Goal: Task Accomplishment & Management: Use online tool/utility

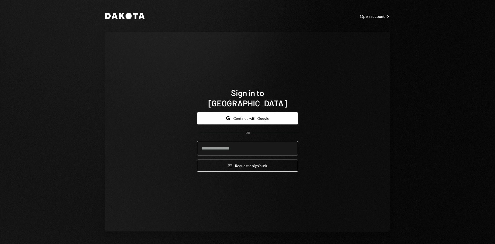
click at [249, 142] on input "email" at bounding box center [247, 148] width 101 height 14
click at [0, 244] on com-1password-button at bounding box center [0, 244] width 0 height 0
click at [245, 141] on input "email" at bounding box center [247, 148] width 101 height 14
click at [245, 145] on input "email" at bounding box center [247, 148] width 101 height 14
drag, startPoint x: 331, startPoint y: 143, endPoint x: 319, endPoint y: 142, distance: 12.7
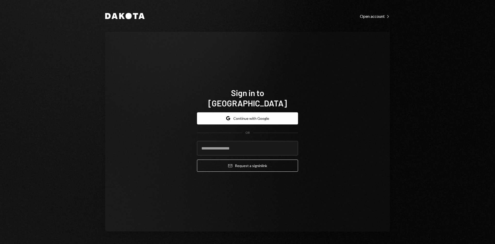
click at [331, 143] on div "Sign in to [GEOGRAPHIC_DATA] Google Continue with Google OR Email Request a sig…" at bounding box center [247, 132] width 285 height 200
click at [258, 142] on input "email" at bounding box center [247, 148] width 101 height 14
type input "**********"
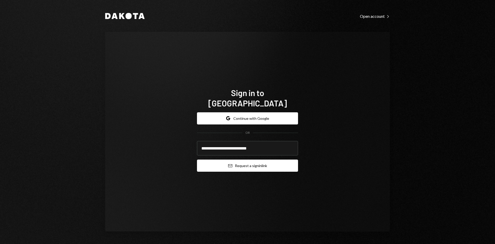
click at [248, 161] on button "Email Request a sign in link" at bounding box center [247, 165] width 101 height 12
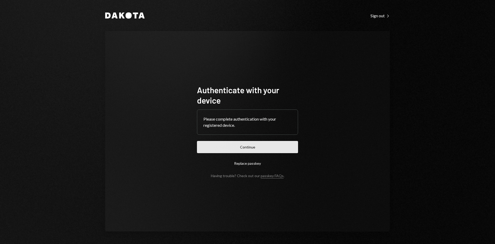
click at [265, 151] on button "Continue" at bounding box center [247, 147] width 101 height 12
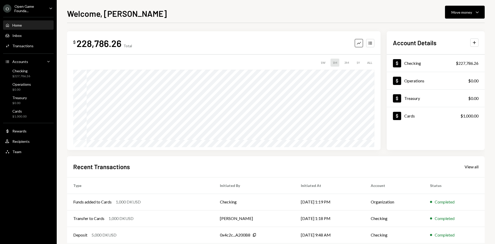
click at [27, 7] on div "Open Game Founda..." at bounding box center [29, 8] width 30 height 9
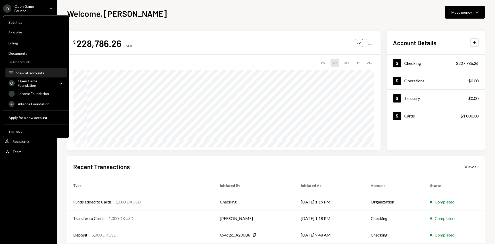
click at [35, 72] on div "View all accounts" at bounding box center [39, 73] width 47 height 4
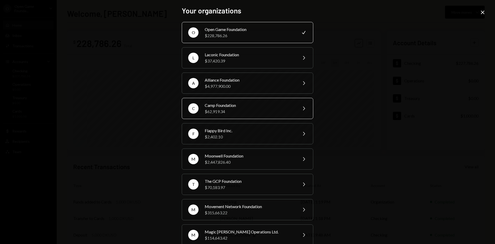
click at [231, 106] on div "Camp Foundation" at bounding box center [250, 105] width 90 height 6
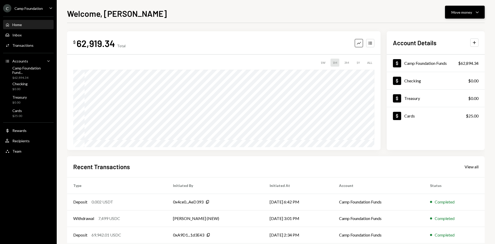
click at [465, 12] on div "Move money" at bounding box center [462, 12] width 21 height 5
click at [449, 28] on div "Send" at bounding box center [461, 27] width 38 height 5
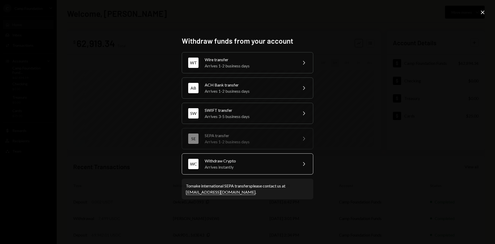
click at [242, 161] on div "Withdraw Crypto" at bounding box center [250, 161] width 90 height 6
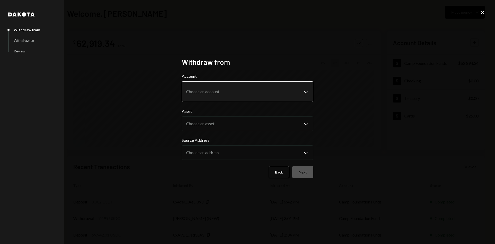
click at [240, 96] on body "C Camp Foundation Caret Down Home Home Inbox Inbox Activities Transactions Acco…" at bounding box center [247, 122] width 495 height 244
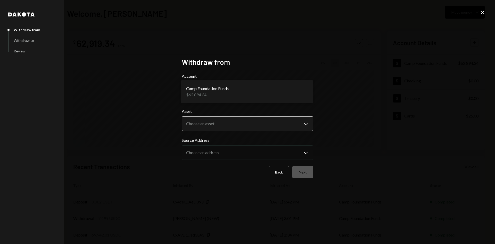
click at [237, 127] on body "C Camp Foundation Caret Down Home Home Inbox Inbox Activities Transactions Acco…" at bounding box center [247, 122] width 495 height 244
select select "****"
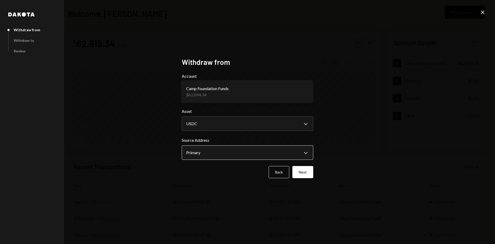
click at [234, 152] on body "C Camp Foundation Caret Down Home Home Inbox Inbox Activities Transactions Acco…" at bounding box center [247, 122] width 495 height 244
click at [303, 171] on button "Next" at bounding box center [303, 172] width 21 height 12
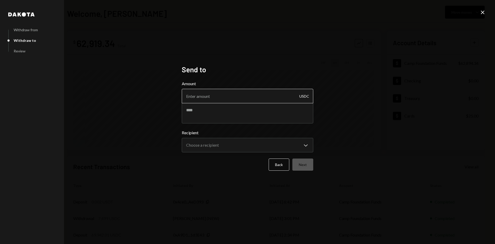
click at [244, 98] on input "Amount" at bounding box center [248, 96] width 132 height 14
type input "35161"
click at [199, 114] on textarea at bounding box center [248, 113] width 132 height 21
click at [258, 114] on textarea "**********" at bounding box center [248, 113] width 132 height 21
type textarea "**********"
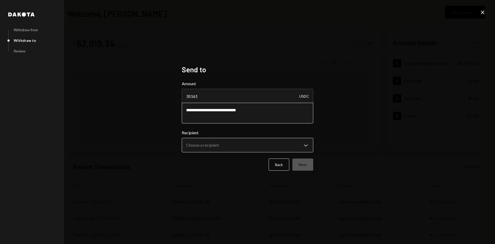
click at [246, 145] on body "C Camp Foundation Caret Down Home Home Inbox Inbox Activities Transactions Acco…" at bounding box center [247, 122] width 495 height 244
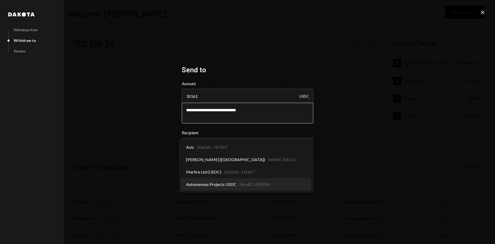
select select "**********"
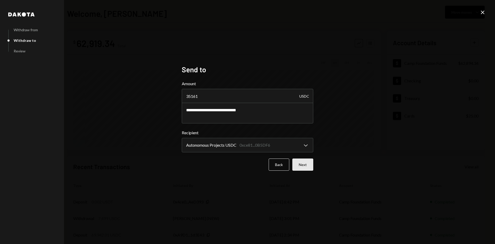
click at [306, 166] on button "Next" at bounding box center [303, 164] width 21 height 12
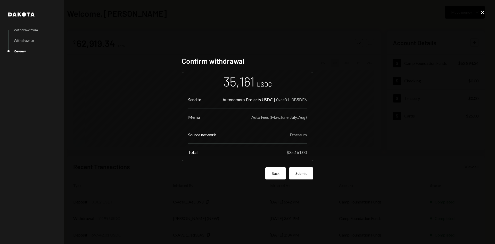
click at [278, 175] on button "Back" at bounding box center [275, 173] width 21 height 12
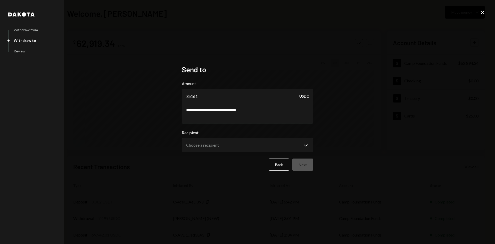
click at [196, 97] on input "35161" at bounding box center [248, 96] width 132 height 14
type input "35151"
click at [233, 149] on body "C Camp Foundation Caret Down Home Home Inbox Inbox Activities Transactions Acco…" at bounding box center [247, 122] width 495 height 244
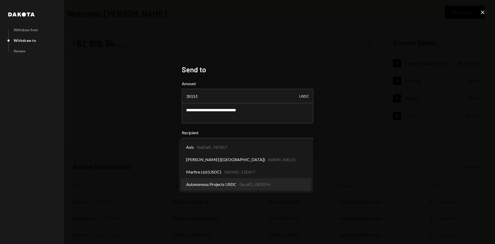
select select "**********"
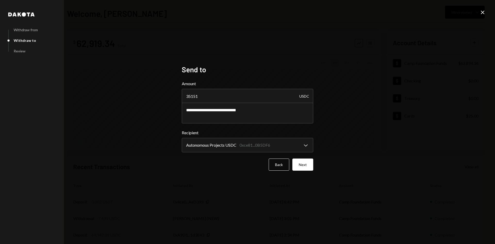
click at [236, 186] on div "**********" at bounding box center [247, 122] width 495 height 244
click at [302, 165] on button "Next" at bounding box center [303, 164] width 21 height 12
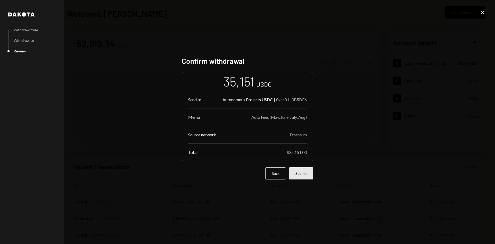
click at [304, 173] on button "Submit" at bounding box center [301, 173] width 24 height 12
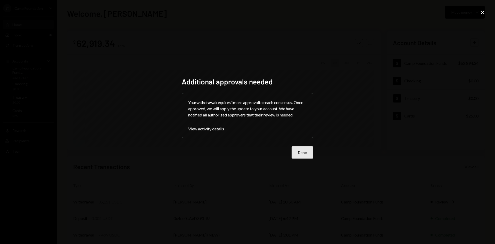
click at [307, 148] on button "Done" at bounding box center [303, 152] width 22 height 12
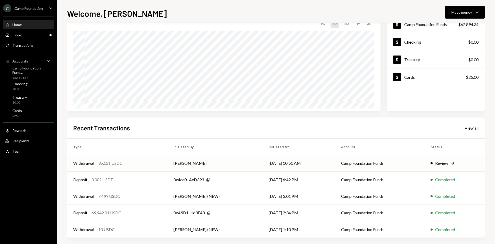
scroll to position [43, 0]
